Goal: Task Accomplishment & Management: Manage account settings

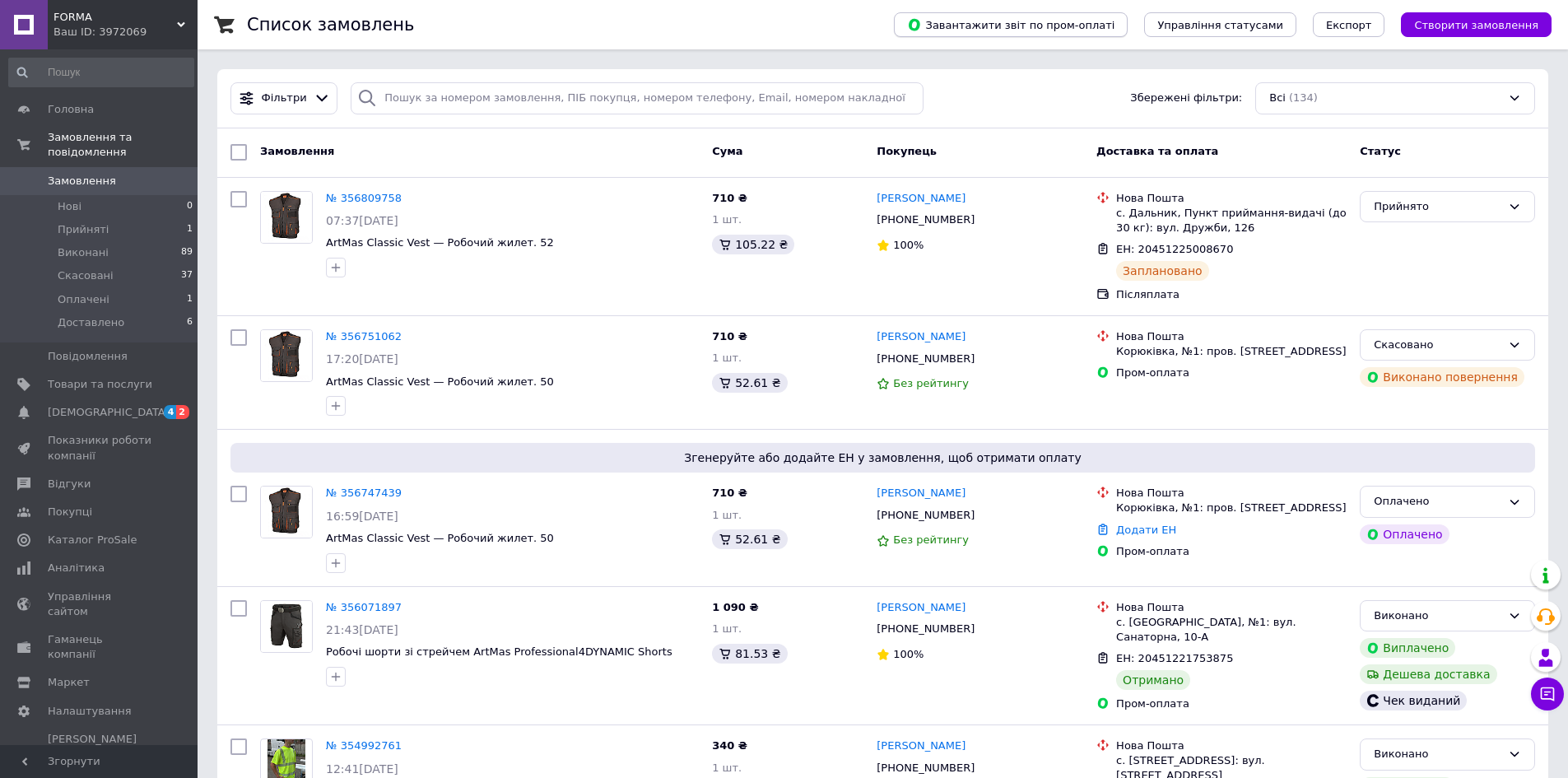
click at [1087, 20] on span "Завантажити звіт по пром-оплаті" at bounding box center [1010, 25] width 207 height 15
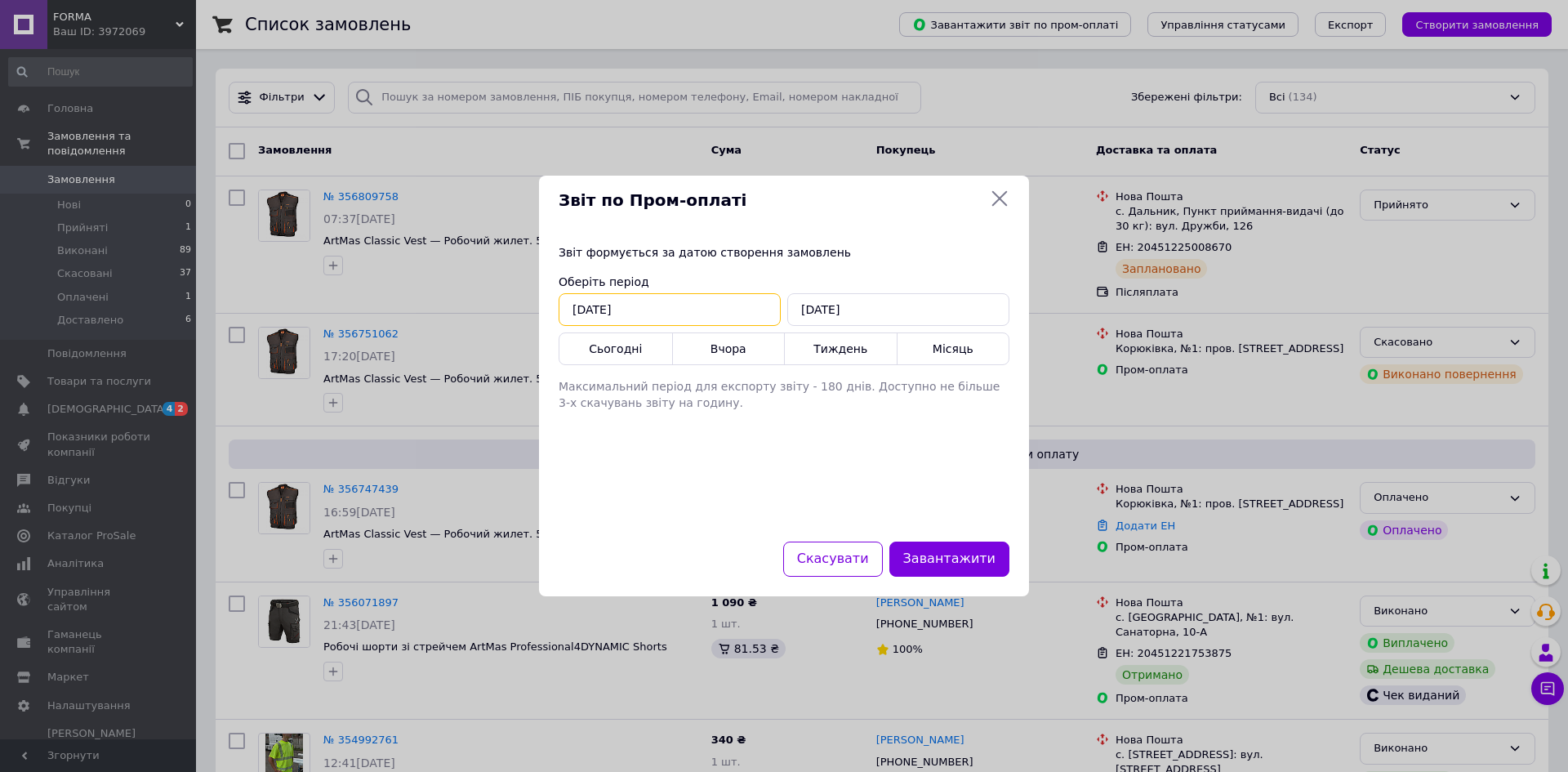
click at [668, 307] on input "[DATE]" at bounding box center [669, 309] width 222 height 32
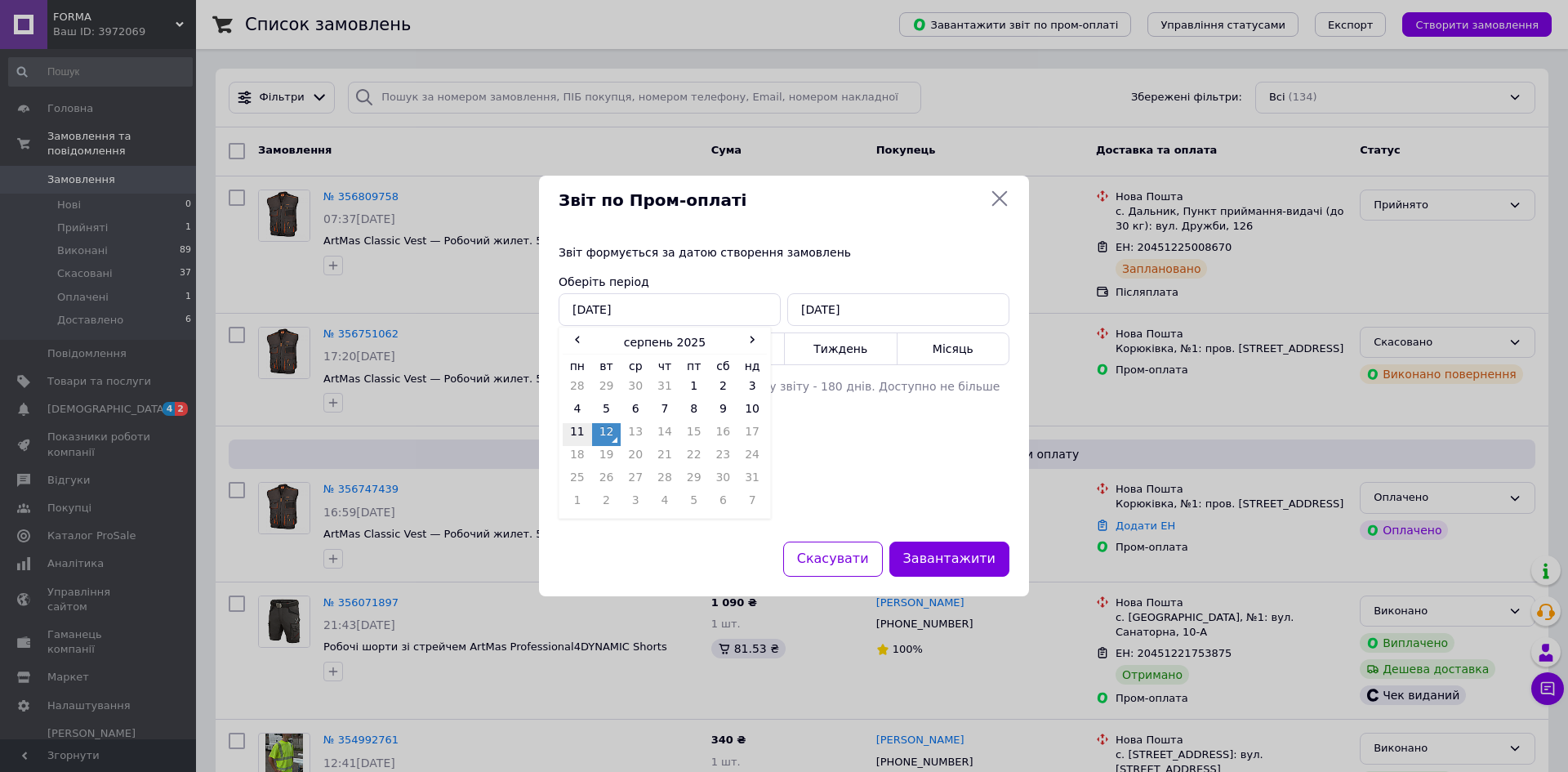
click at [577, 425] on td "11" at bounding box center [578, 434] width 30 height 23
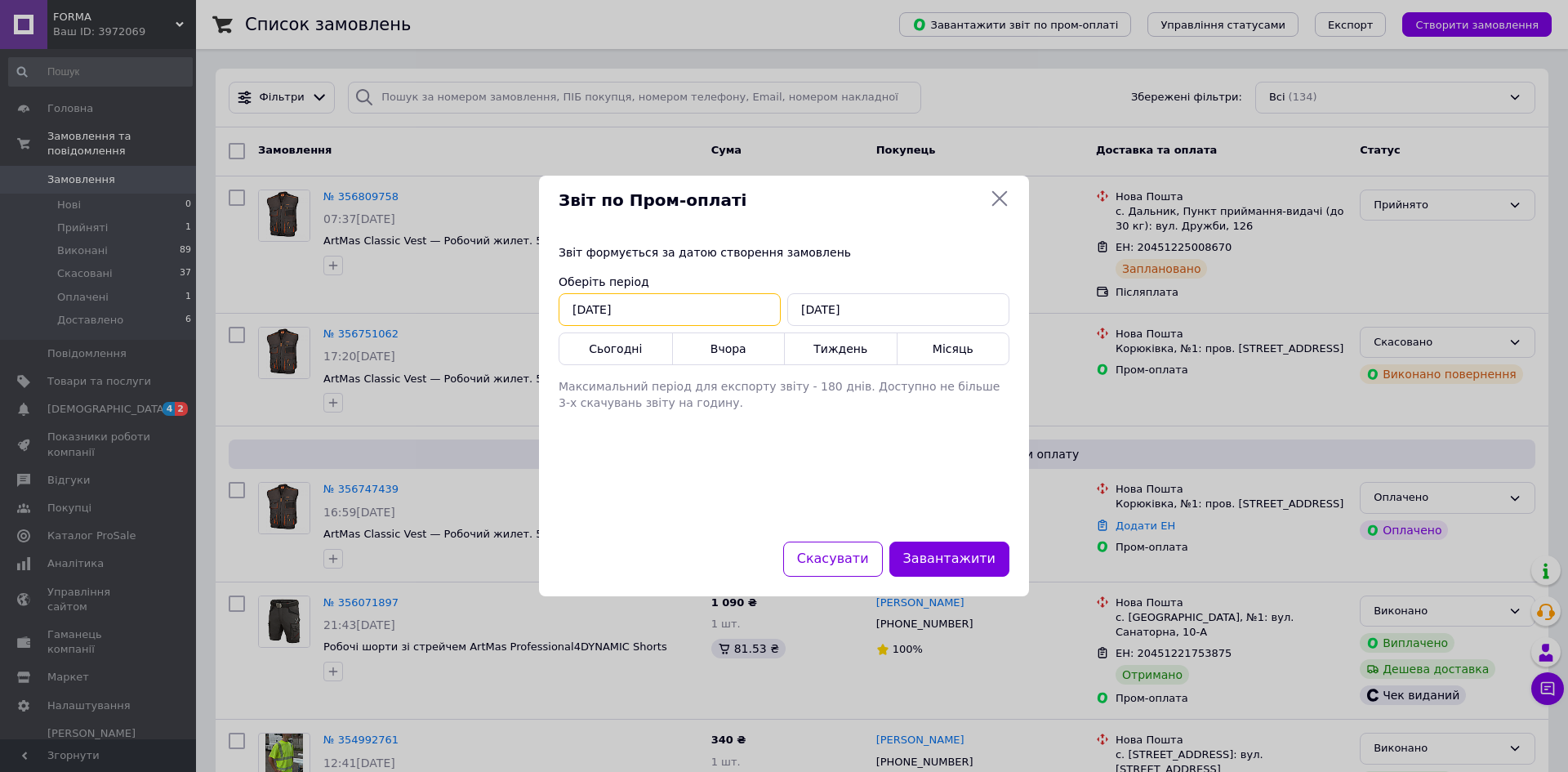
click at [634, 308] on input "11.08.2025" at bounding box center [669, 309] width 222 height 32
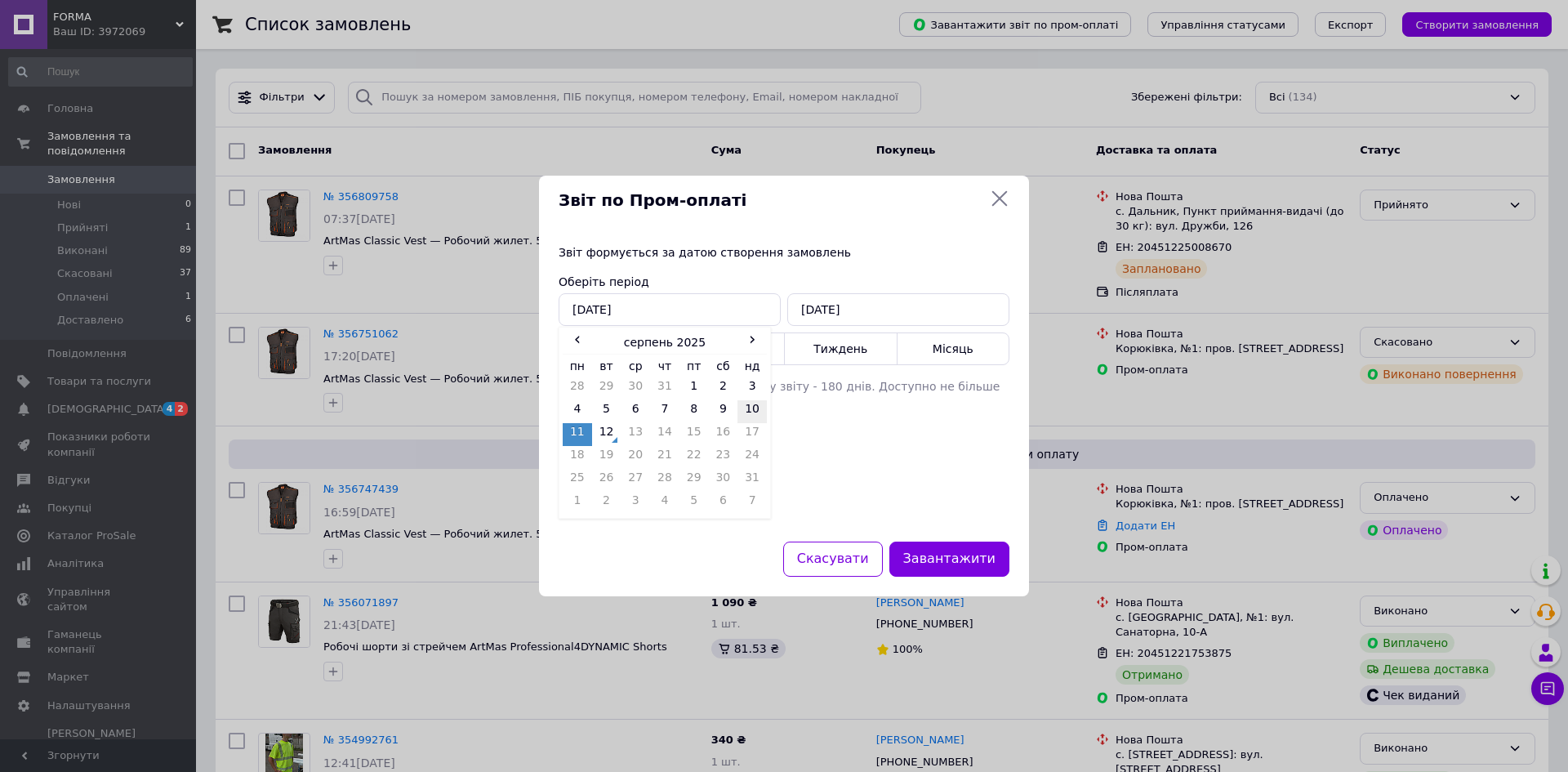
click at [758, 405] on td "10" at bounding box center [752, 411] width 30 height 23
type input "10.08.2025"
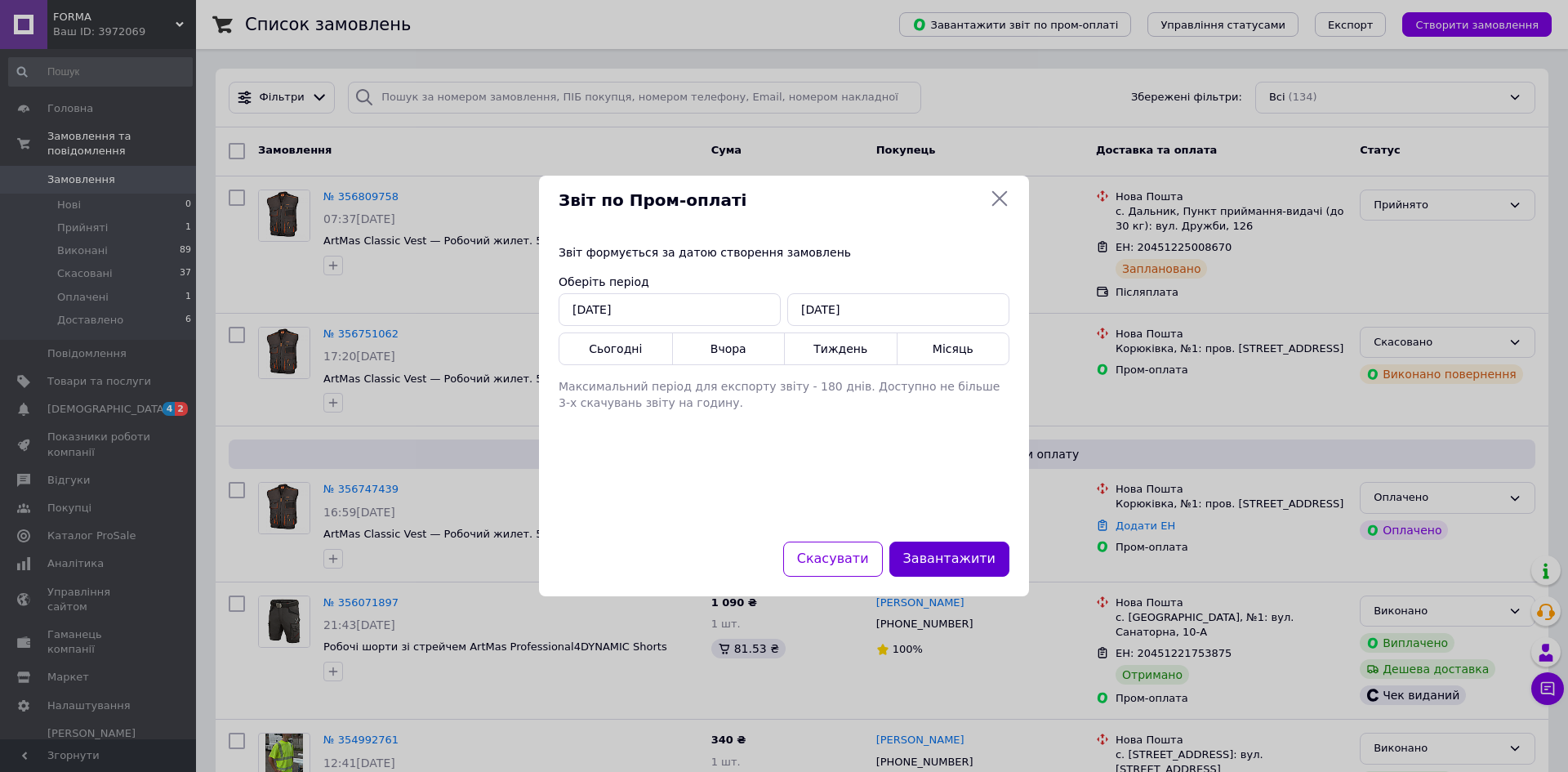
click at [956, 557] on button "Завантажити" at bounding box center [948, 559] width 120 height 35
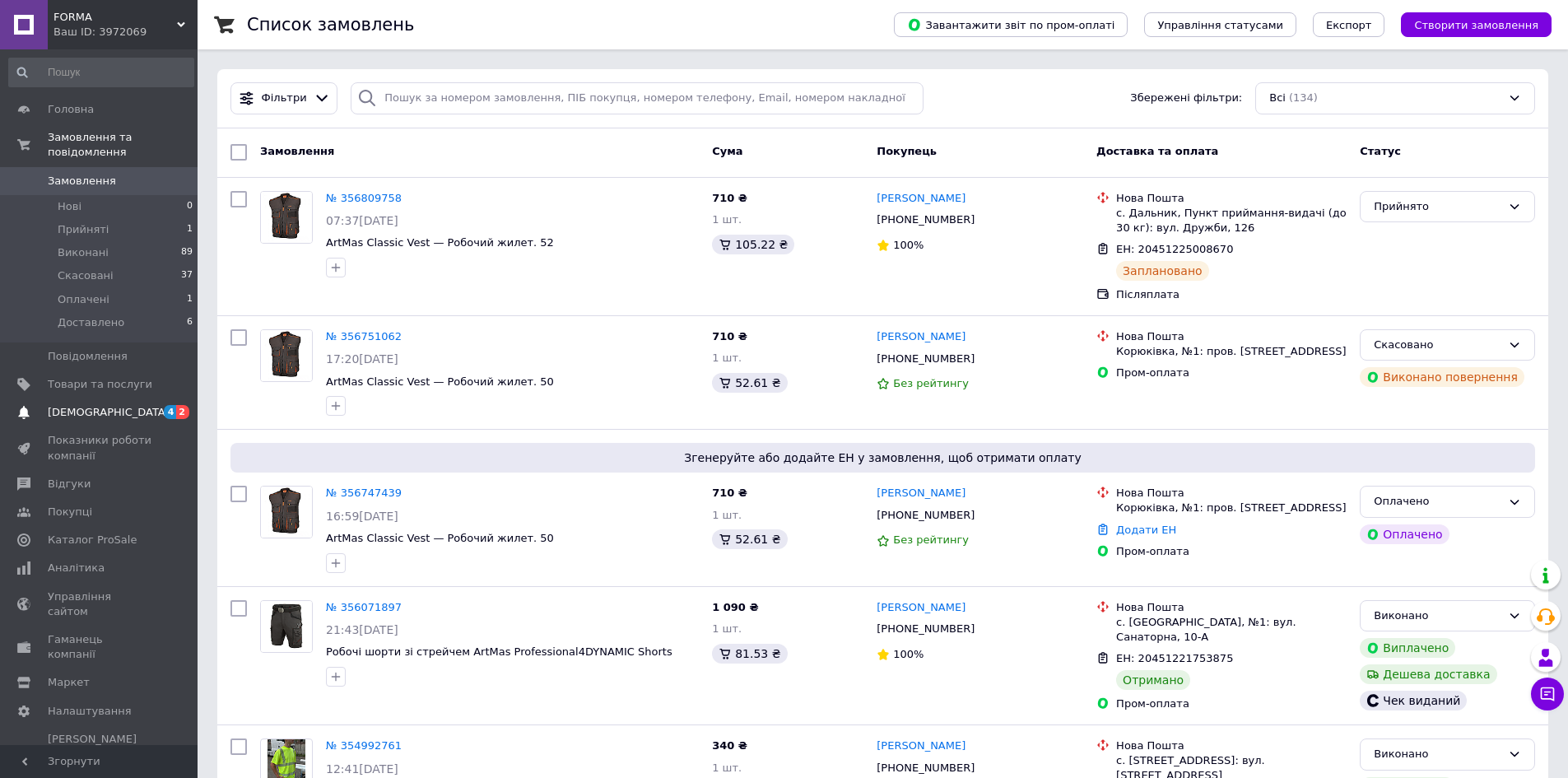
click at [89, 405] on span "[DEMOGRAPHIC_DATA]" at bounding box center [108, 412] width 122 height 15
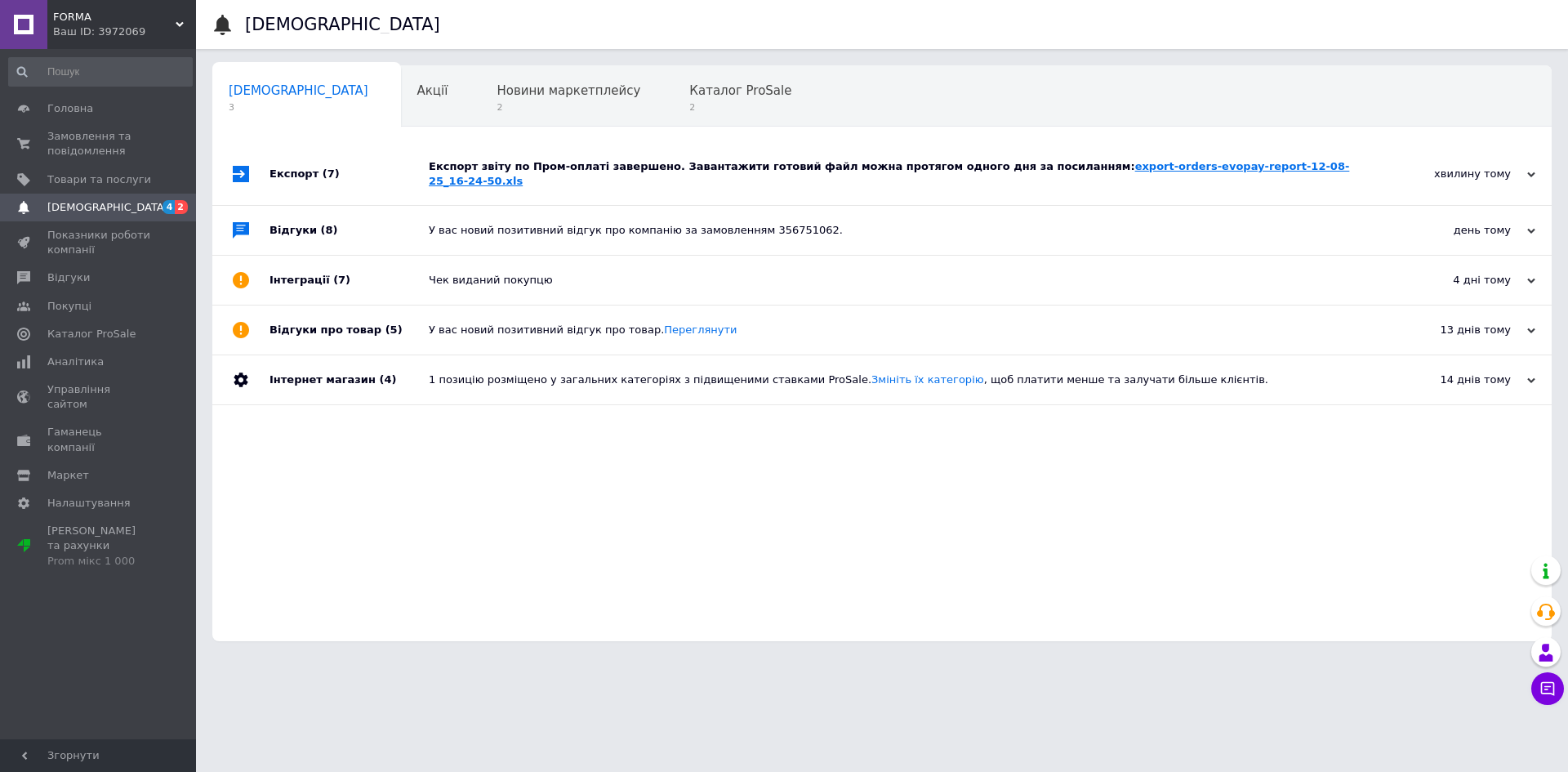
click at [1168, 166] on link "export-orders-evopay-report-12-08-25_16-24-50.xls" at bounding box center [889, 173] width 920 height 27
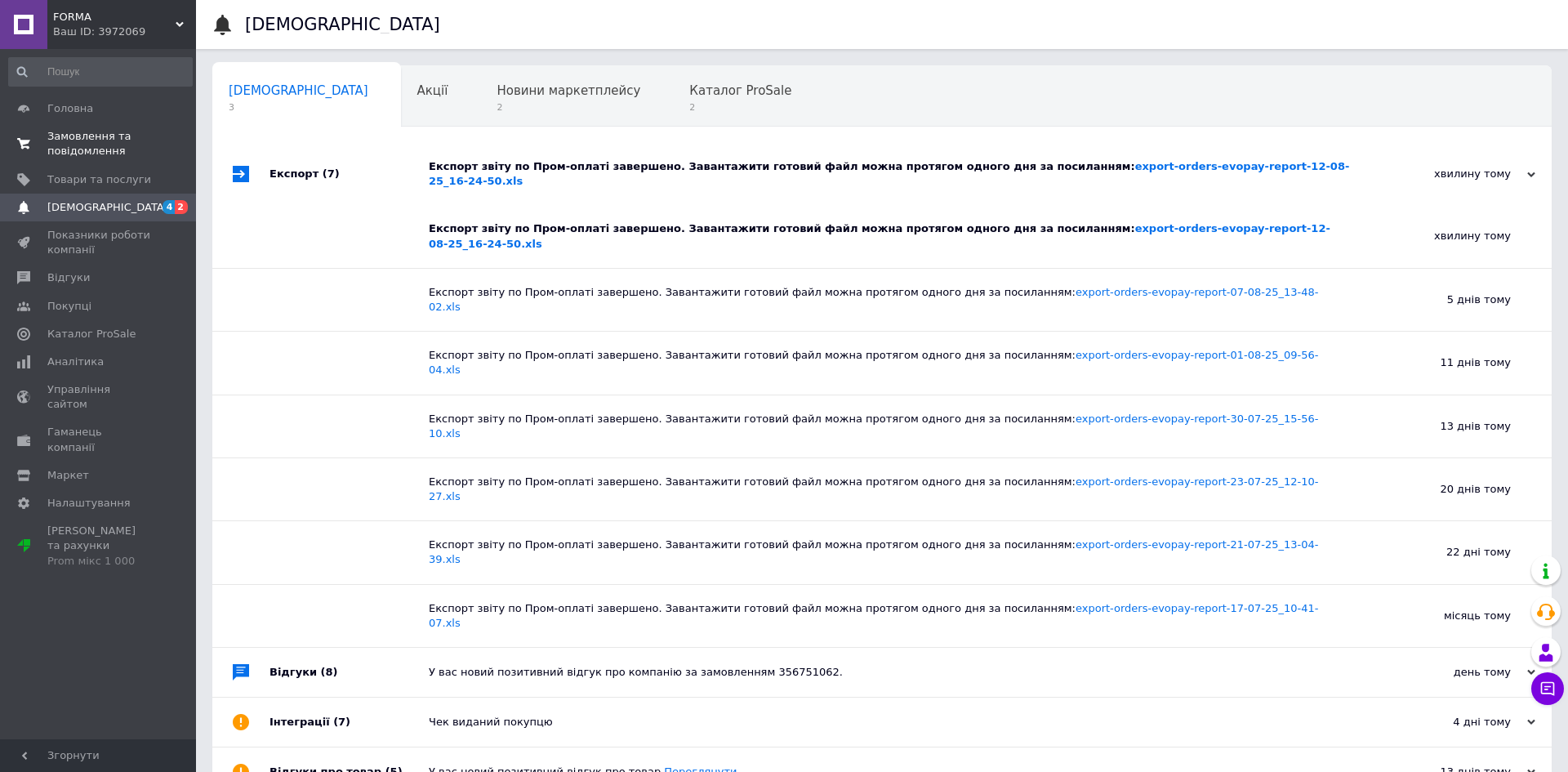
click at [106, 142] on span "Замовлення та повідомлення" at bounding box center [99, 144] width 104 height 30
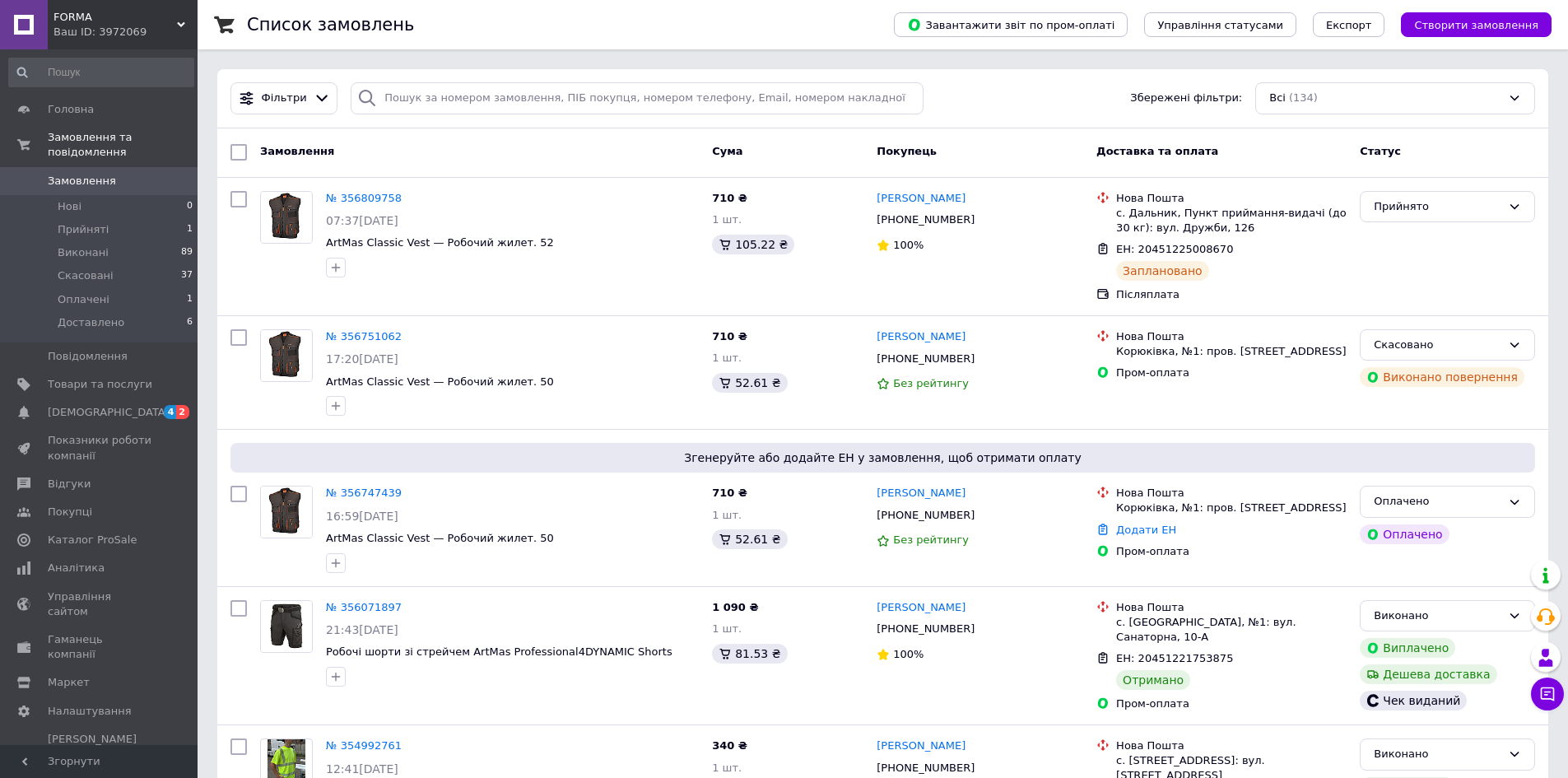
click at [128, 174] on span "Замовлення" at bounding box center [100, 181] width 105 height 15
click at [117, 174] on span "Замовлення" at bounding box center [100, 181] width 105 height 15
click at [71, 174] on span "Замовлення" at bounding box center [81, 181] width 68 height 15
click at [101, 405] on span "[DEMOGRAPHIC_DATA]" at bounding box center [108, 412] width 122 height 15
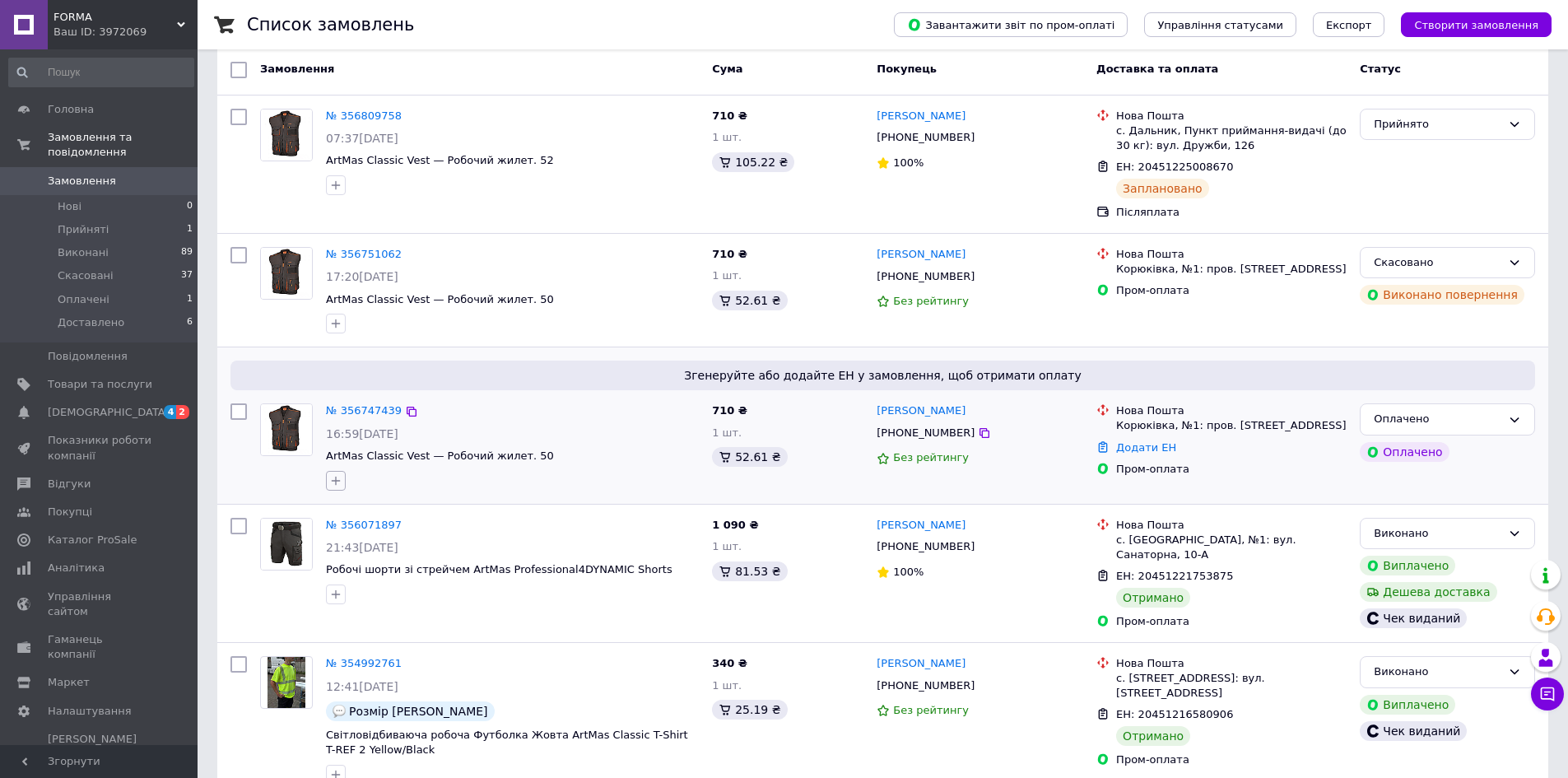
click at [332, 479] on icon "button" at bounding box center [335, 481] width 13 height 13
type input "Не взяв"
drag, startPoint x: 411, startPoint y: 520, endPoint x: 361, endPoint y: 523, distance: 50.1
click at [359, 523] on input "Не взяв" at bounding box center [428, 524] width 185 height 33
click at [634, 490] on div "Створити мітку Додати мітку" at bounding box center [512, 481] width 379 height 26
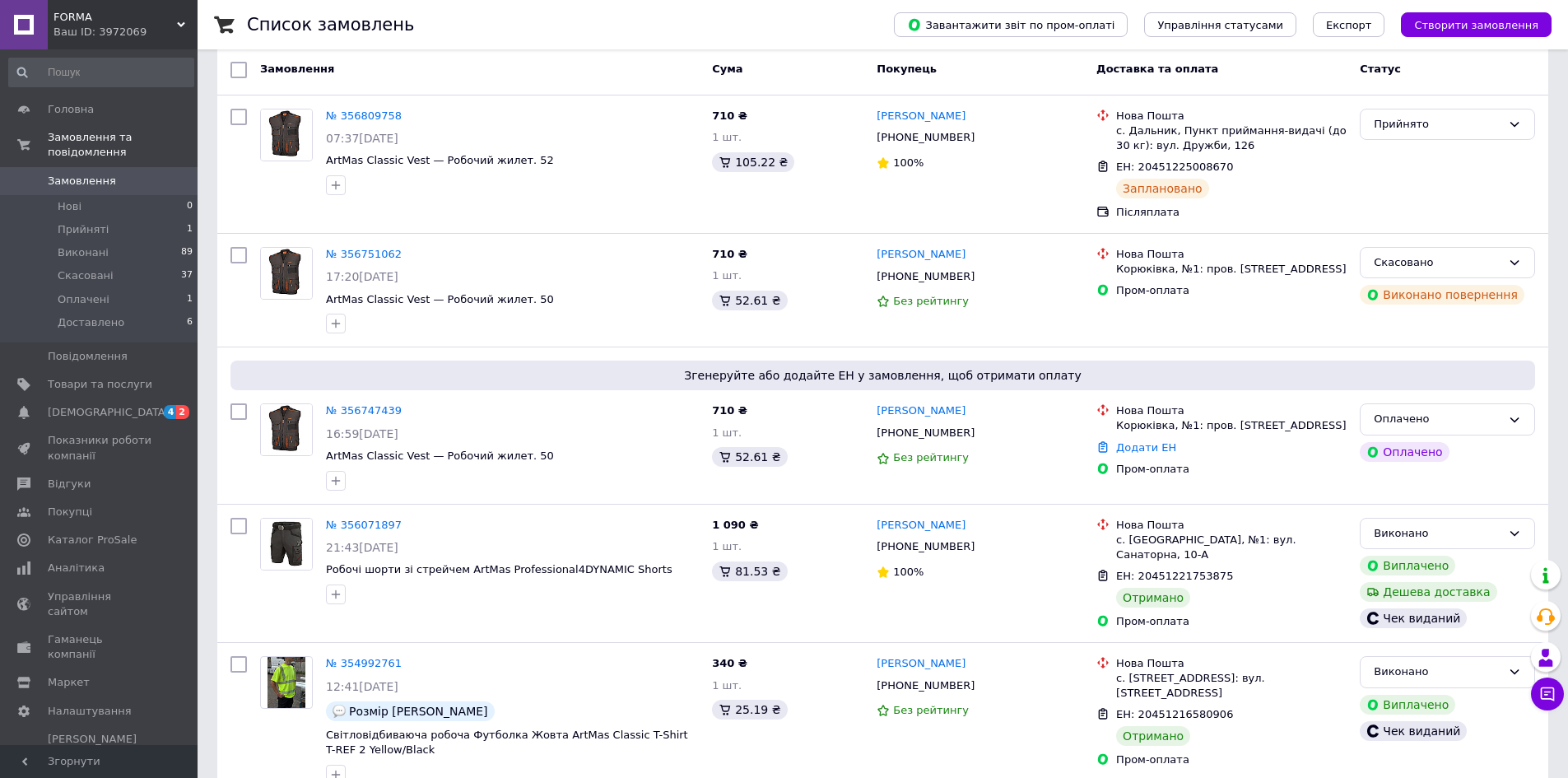
click at [370, 408] on link "№ 356747439" at bounding box center [364, 410] width 76 height 12
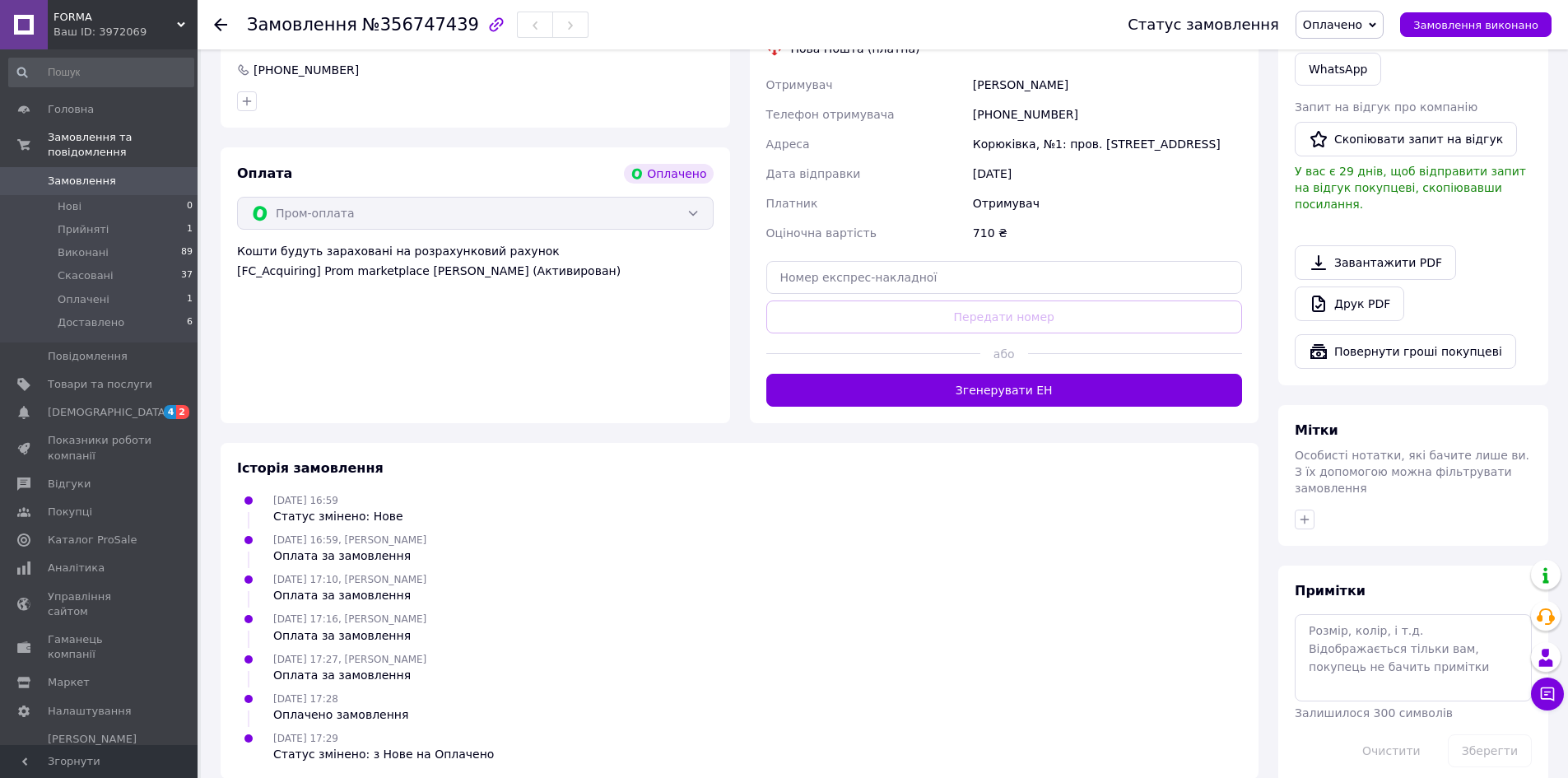
scroll to position [472, 0]
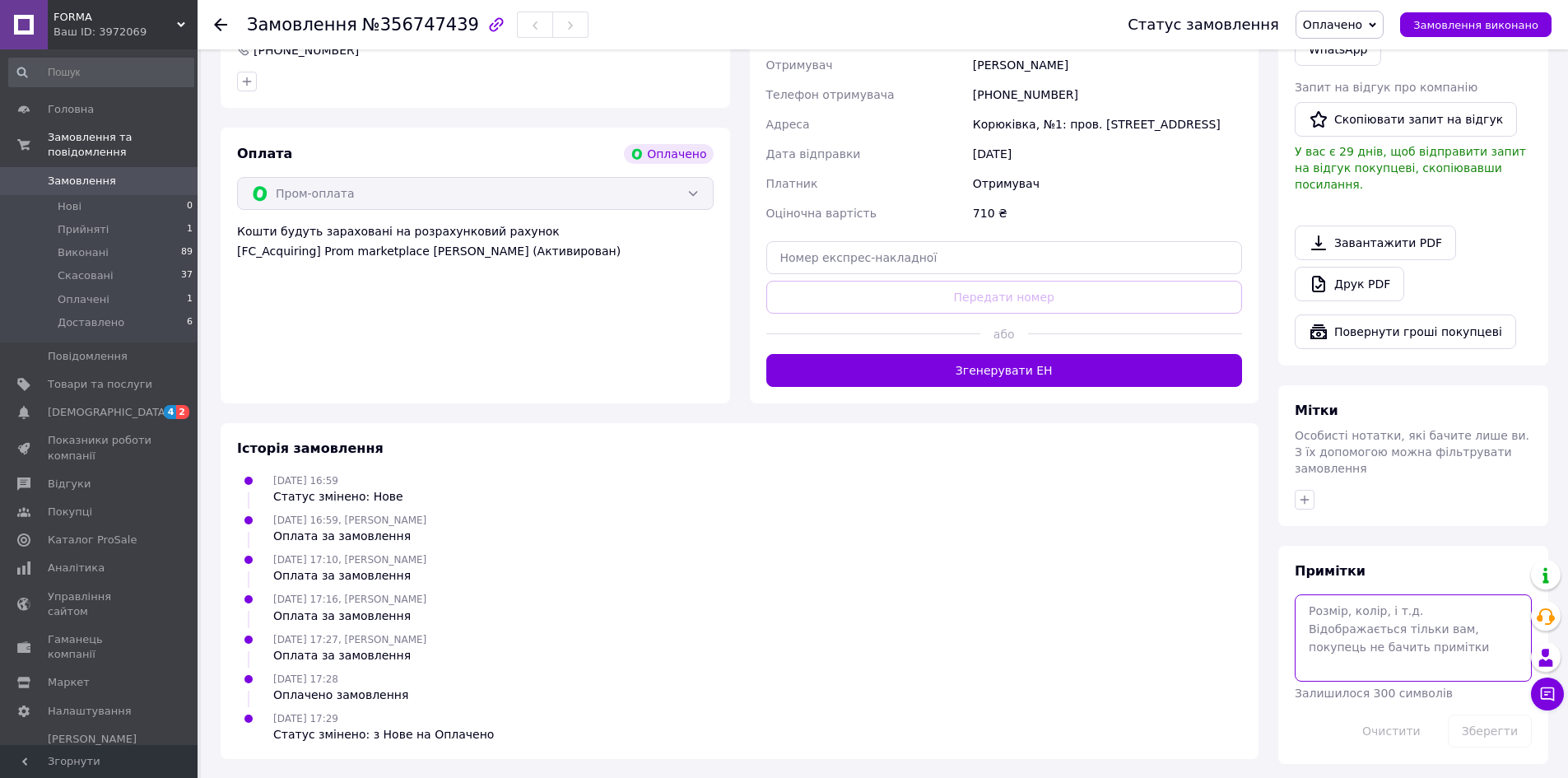
click at [1382, 595] on textarea at bounding box center [1413, 638] width 237 height 87
type textarea "н"
type textarea "вимкнений, написала на вайбер"
click at [1485, 714] on button "Зберегти" at bounding box center [1490, 730] width 84 height 33
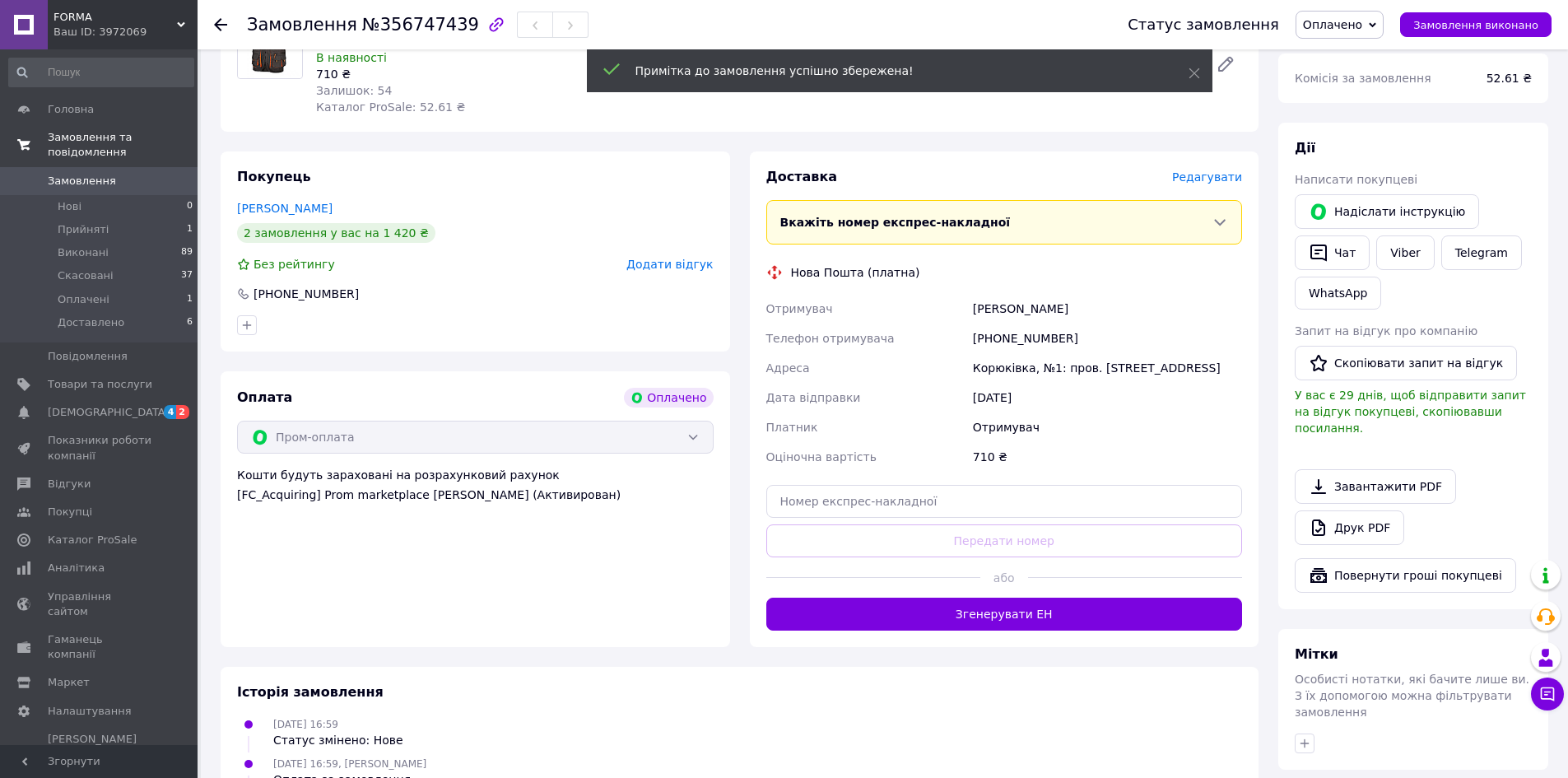
scroll to position [60, 0]
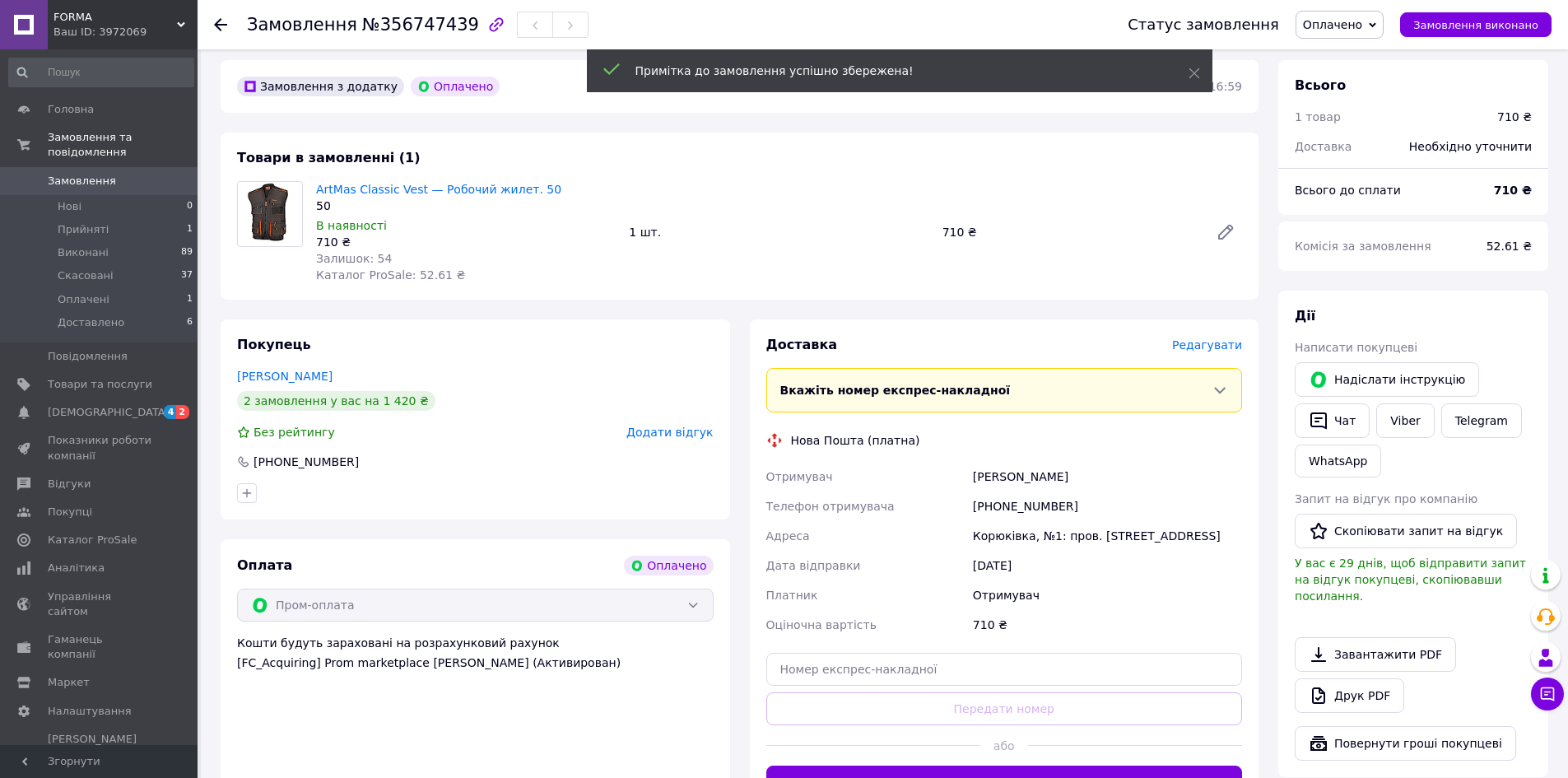
click at [86, 174] on span "Замовлення" at bounding box center [81, 181] width 68 height 15
